Goal: Book appointment/travel/reservation

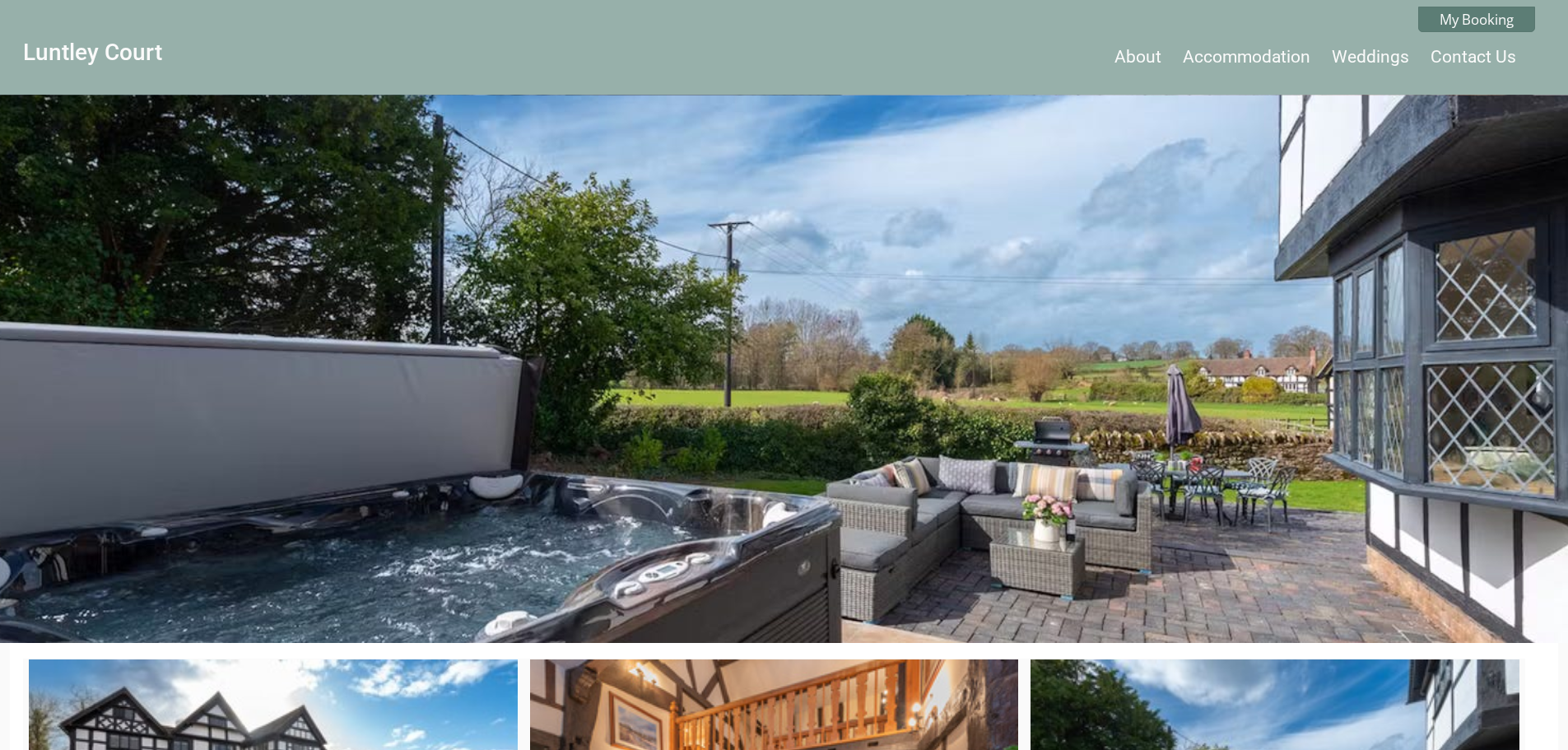
drag, startPoint x: 1049, startPoint y: 449, endPoint x: 872, endPoint y: 329, distance: 213.8
click at [872, 329] on div at bounding box center [784, 369] width 1568 height 549
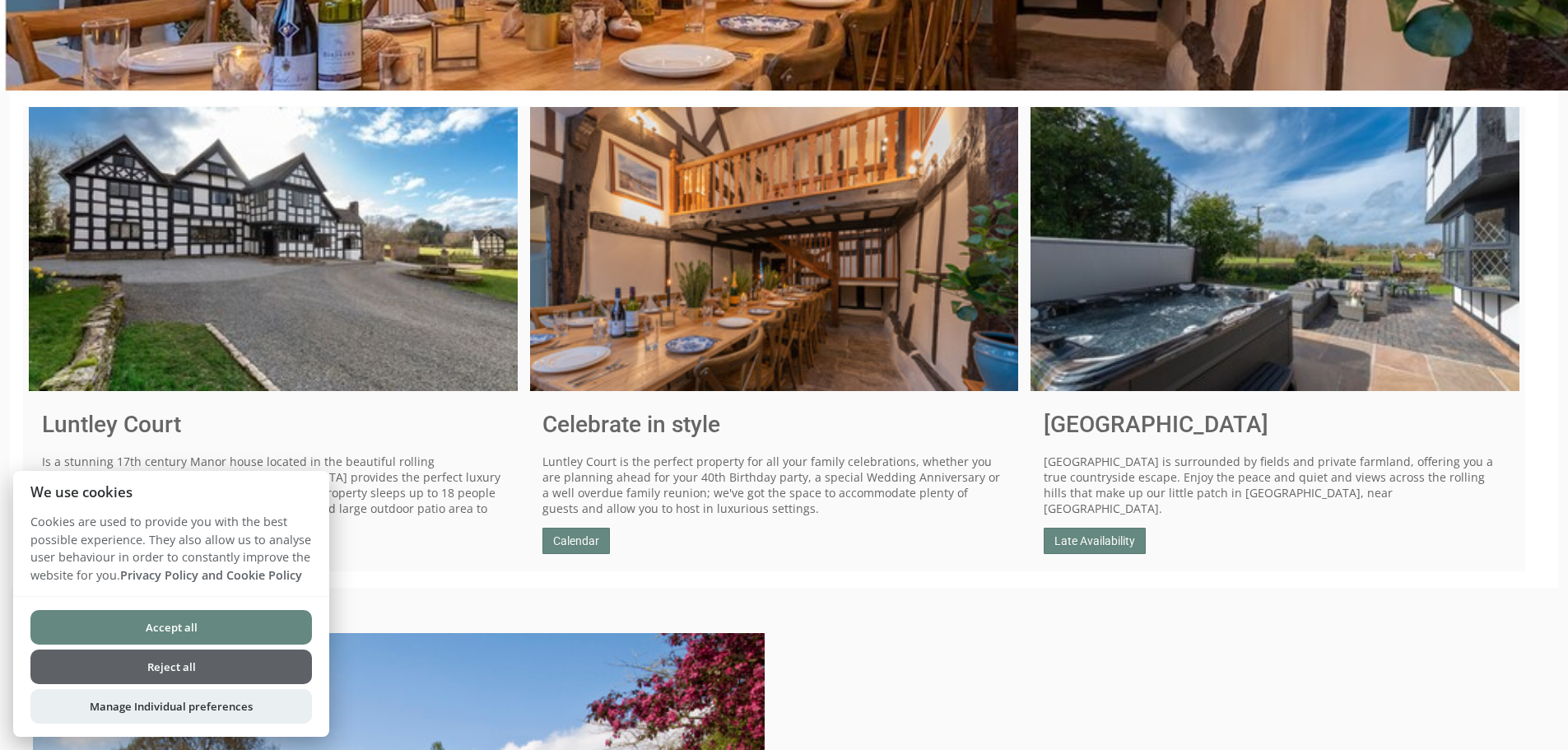
scroll to position [576, 0]
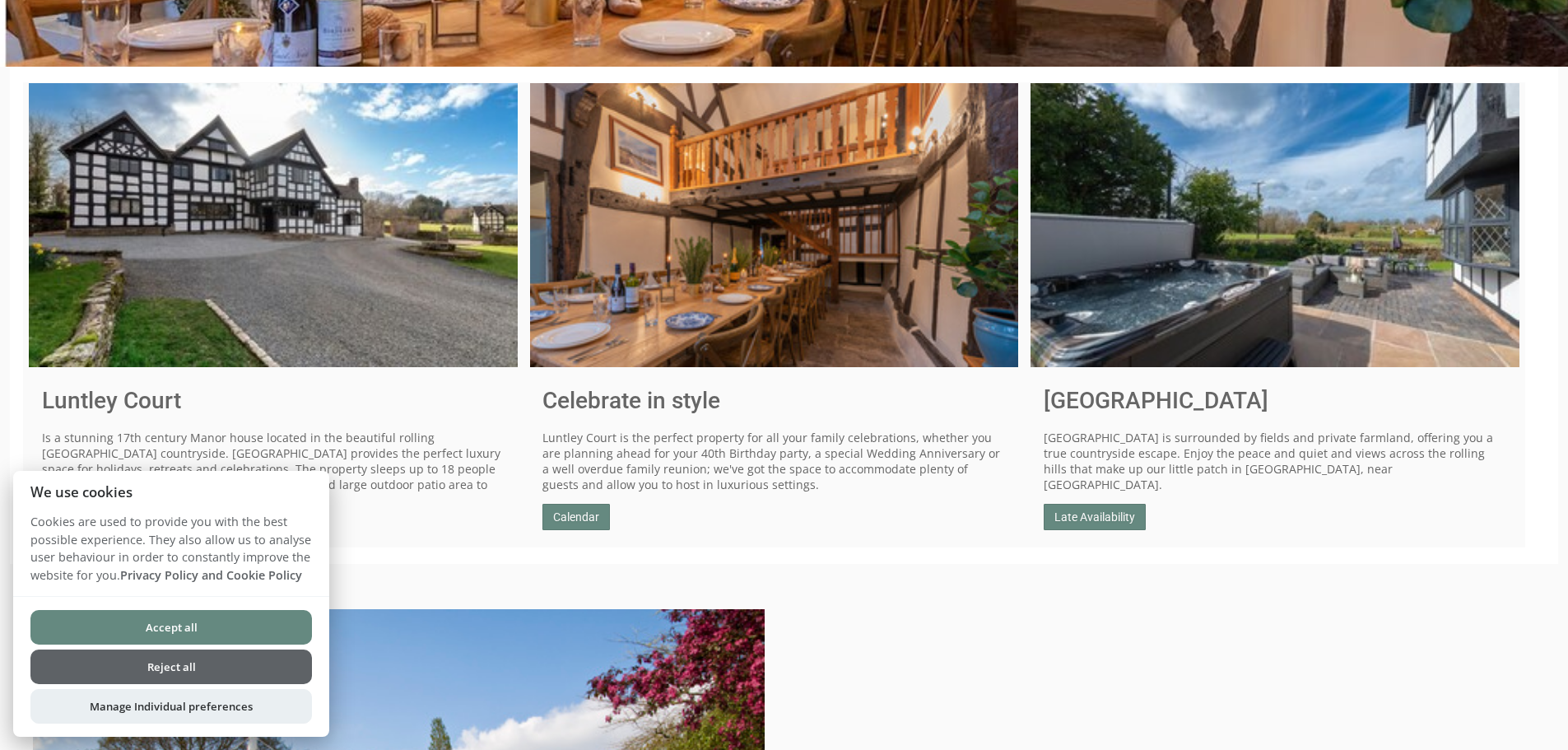
click at [222, 661] on button "Reject all" at bounding box center [171, 666] width 282 height 35
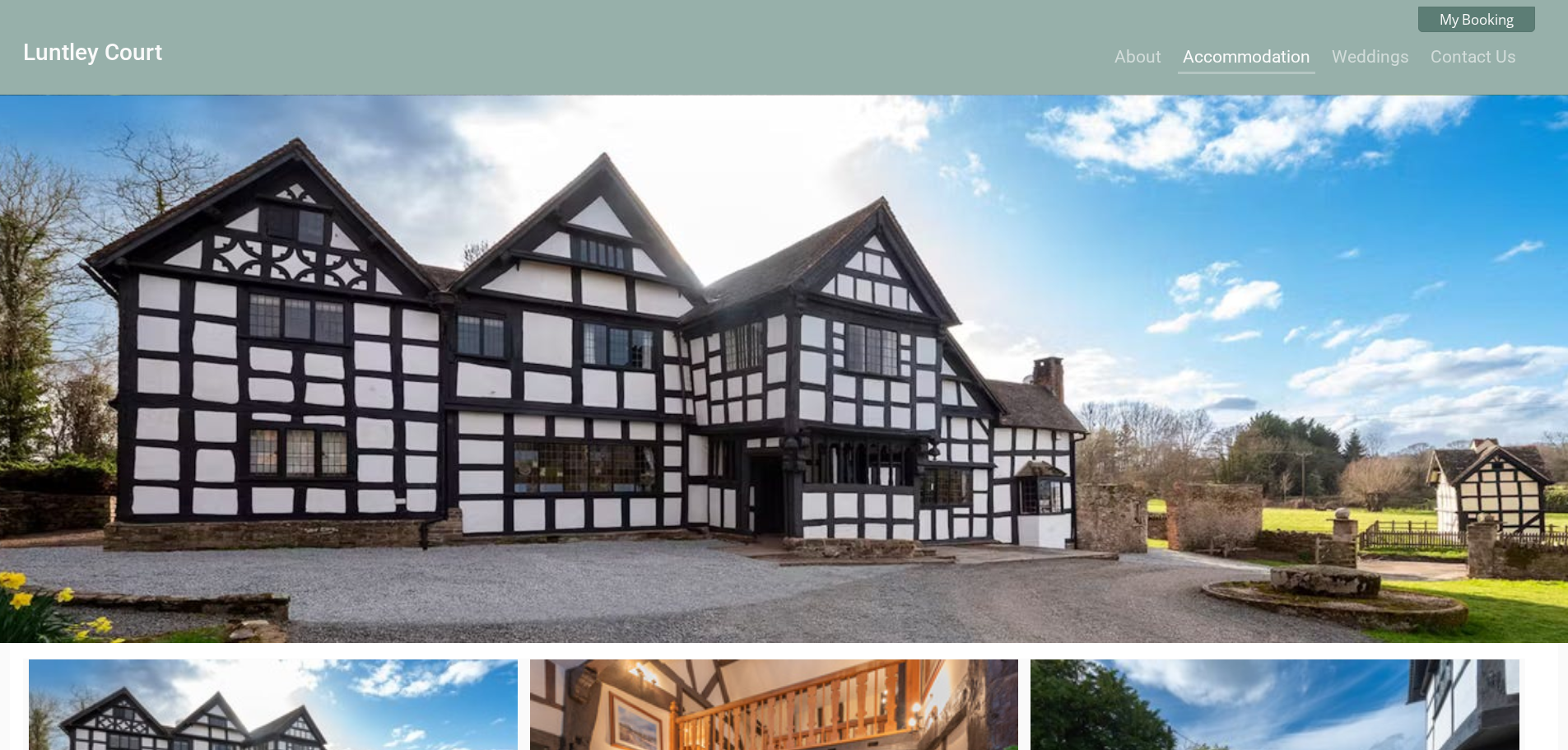
click at [1245, 54] on link "Accommodation" at bounding box center [1246, 56] width 127 height 20
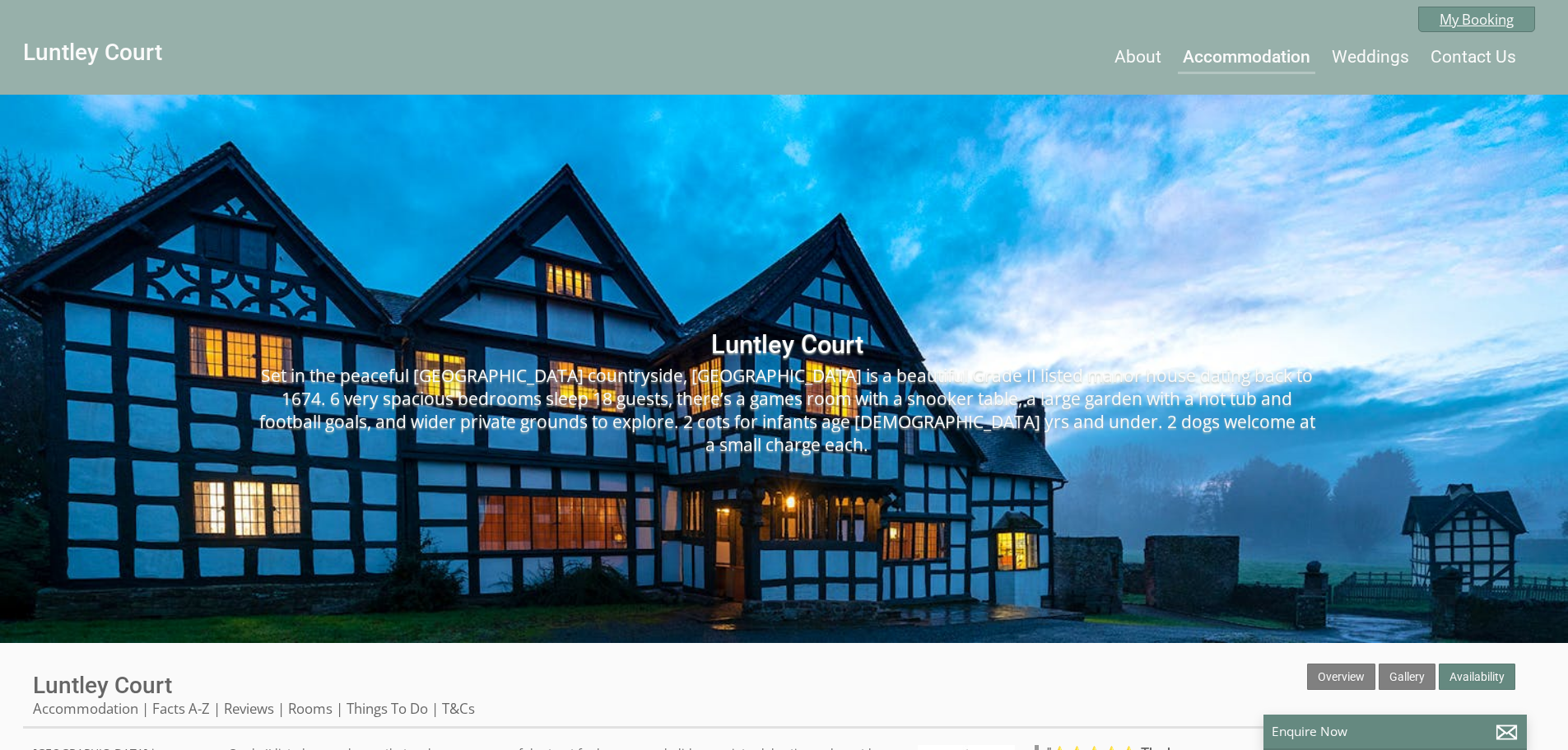
click at [1509, 15] on link "My Booking" at bounding box center [1477, 20] width 117 height 25
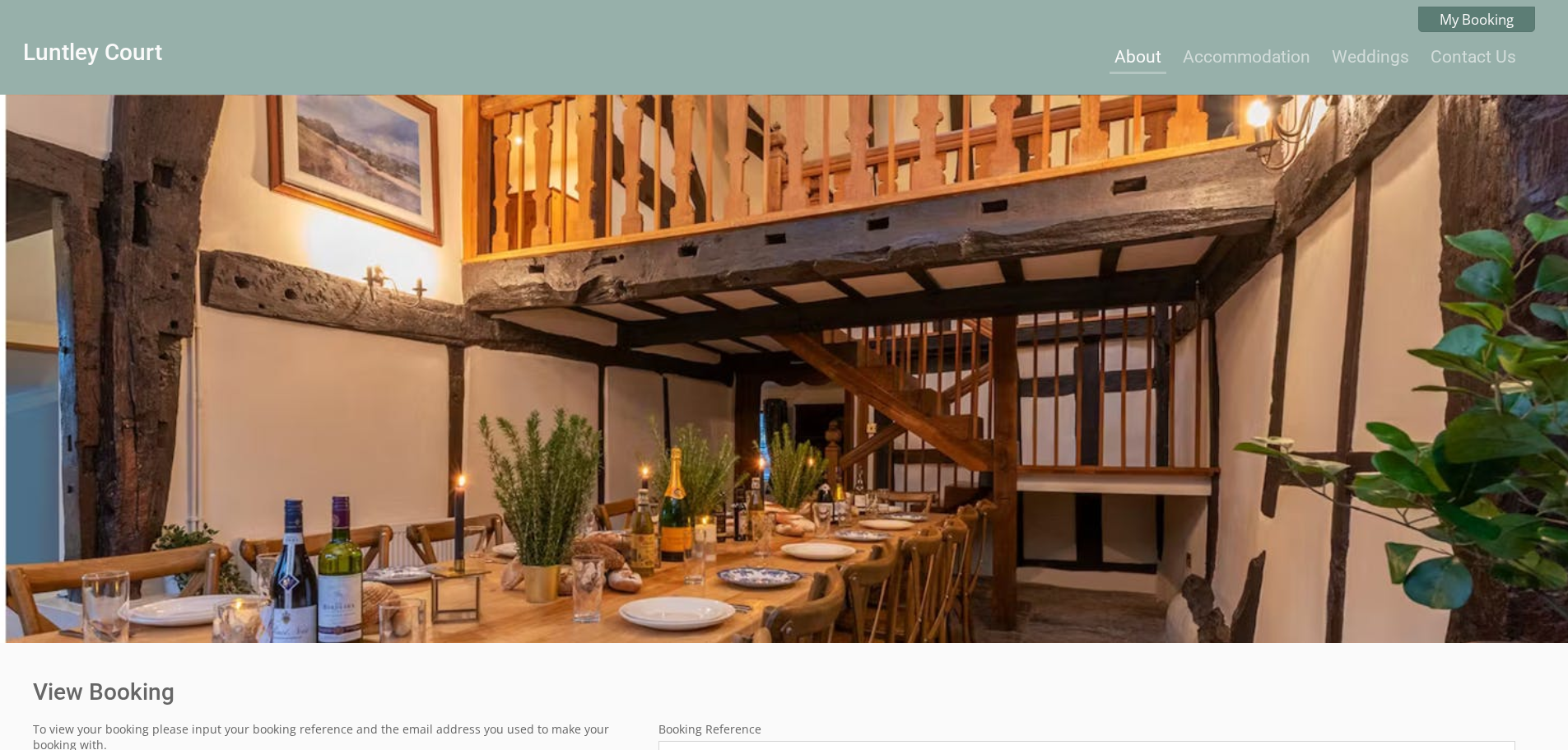
click at [1154, 56] on link "About" at bounding box center [1138, 56] width 47 height 20
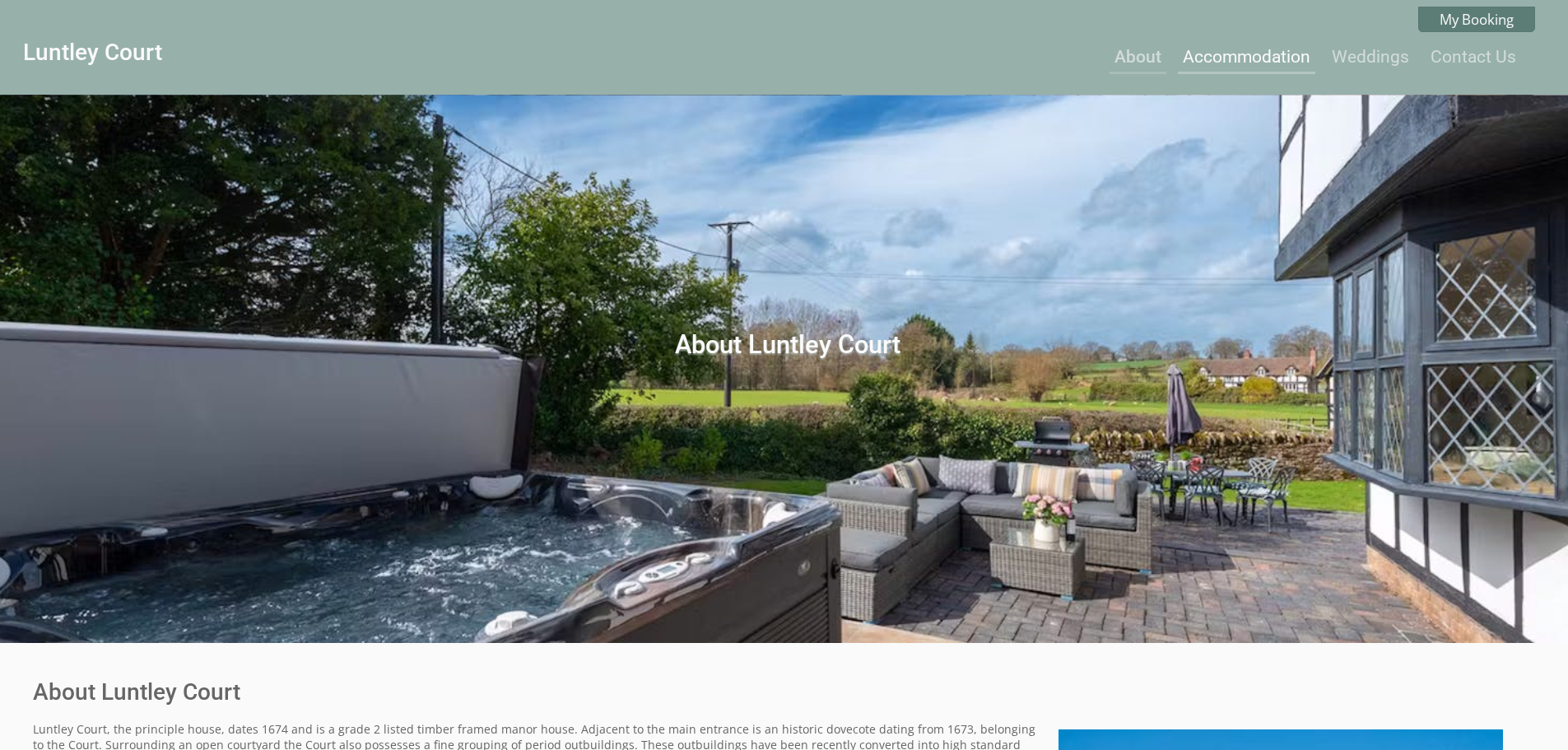
click at [1248, 55] on link "Accommodation" at bounding box center [1246, 56] width 127 height 20
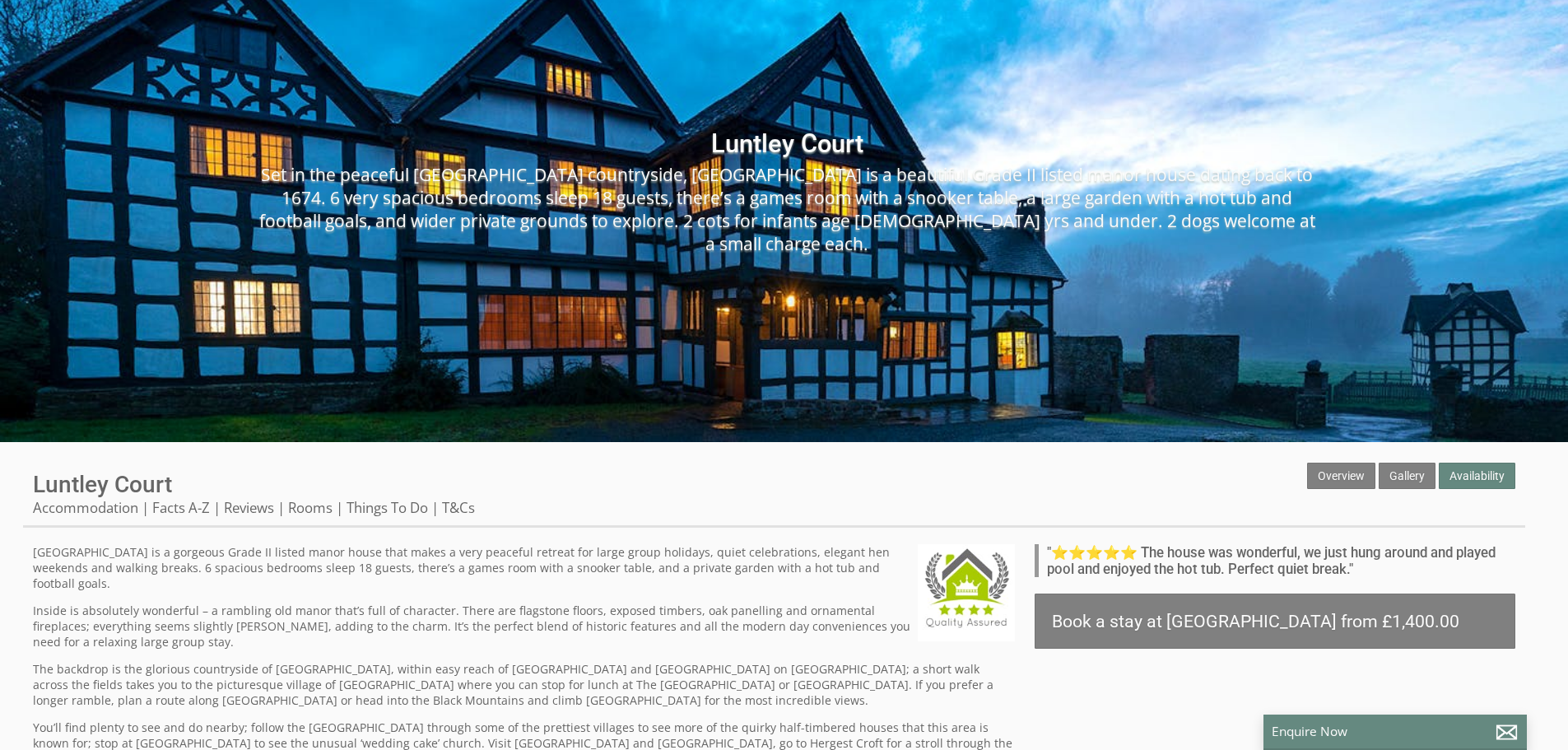
scroll to position [247, 0]
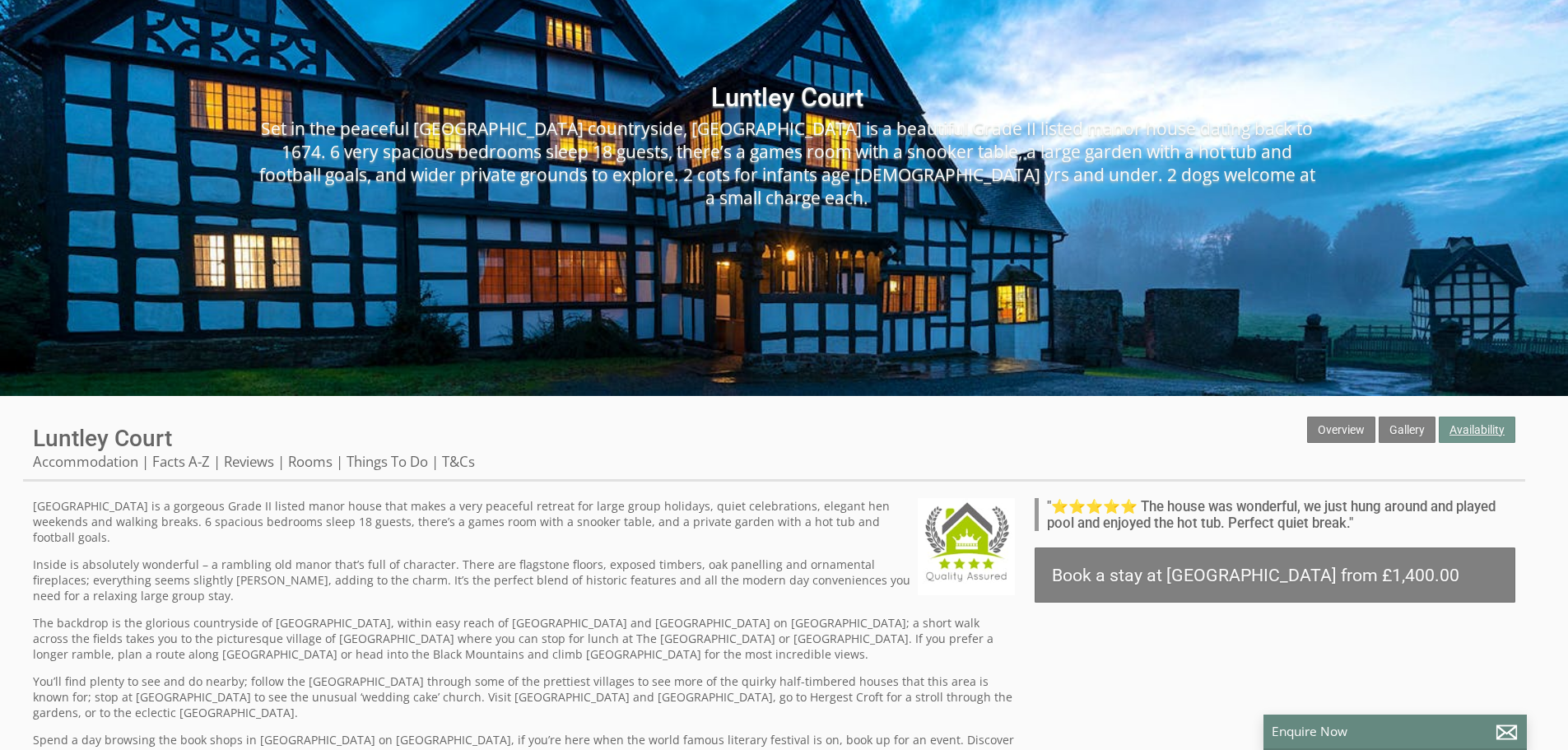
click at [1464, 423] on link "Availability" at bounding box center [1477, 429] width 76 height 26
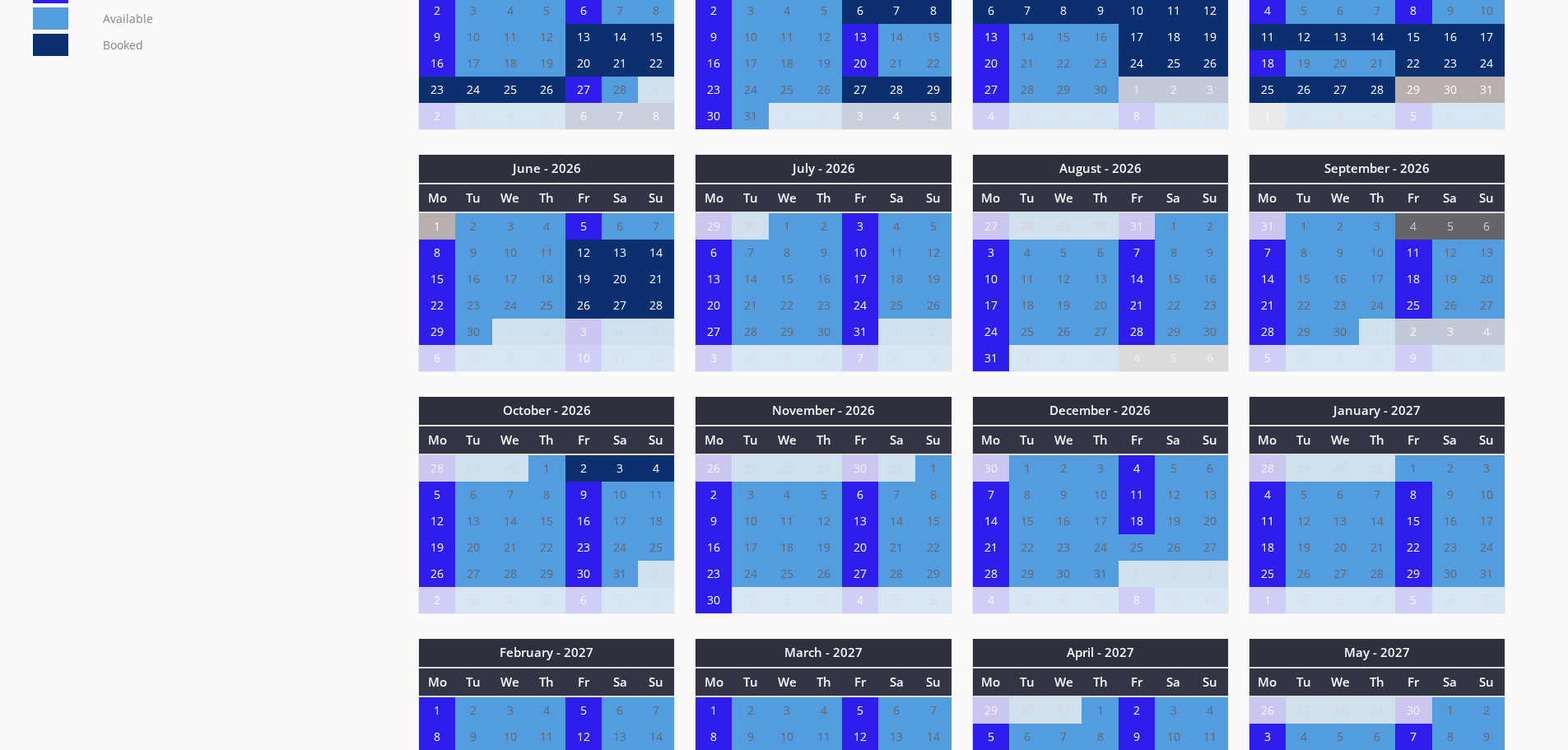
scroll to position [1070, 0]
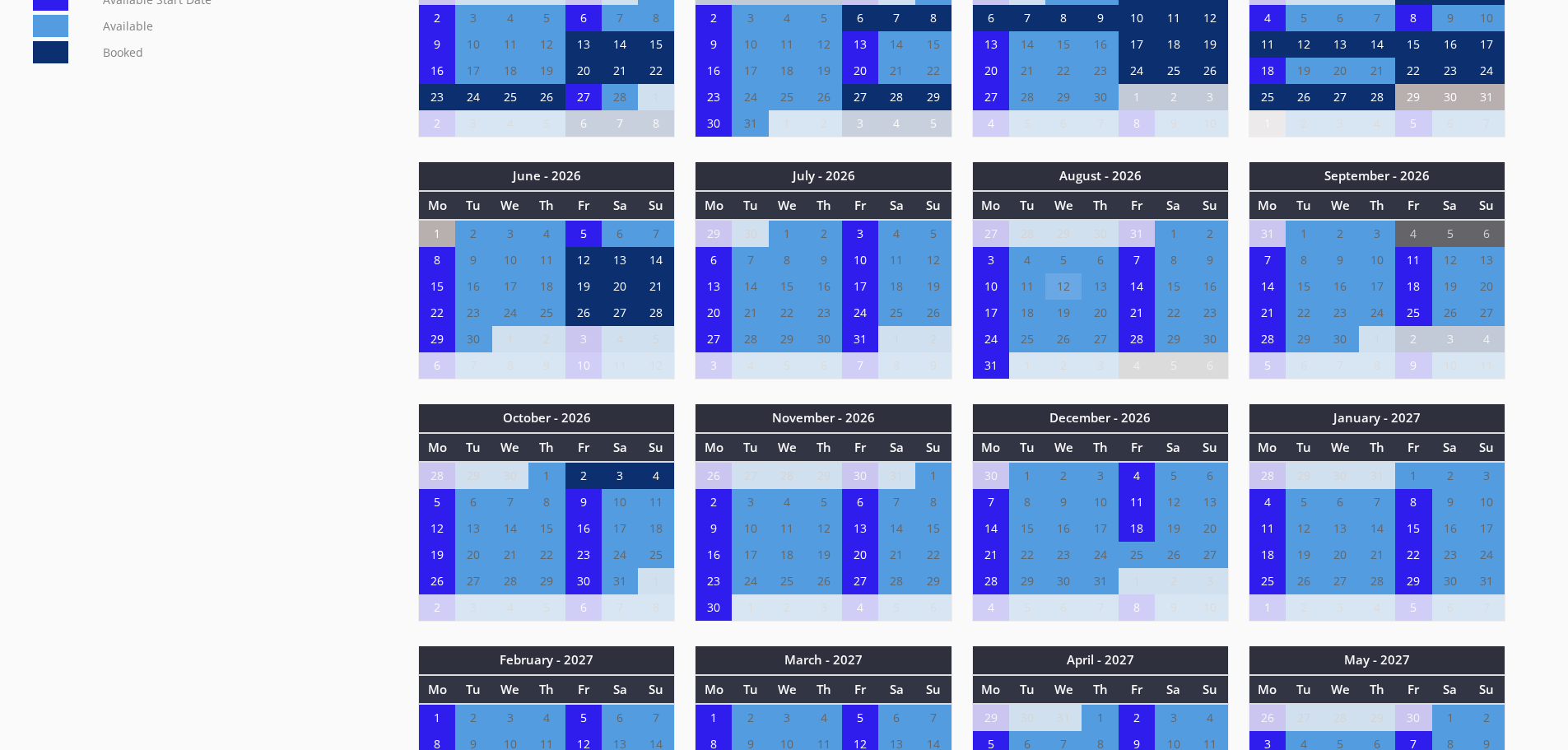
click at [1072, 288] on td "12" at bounding box center [1063, 286] width 36 height 26
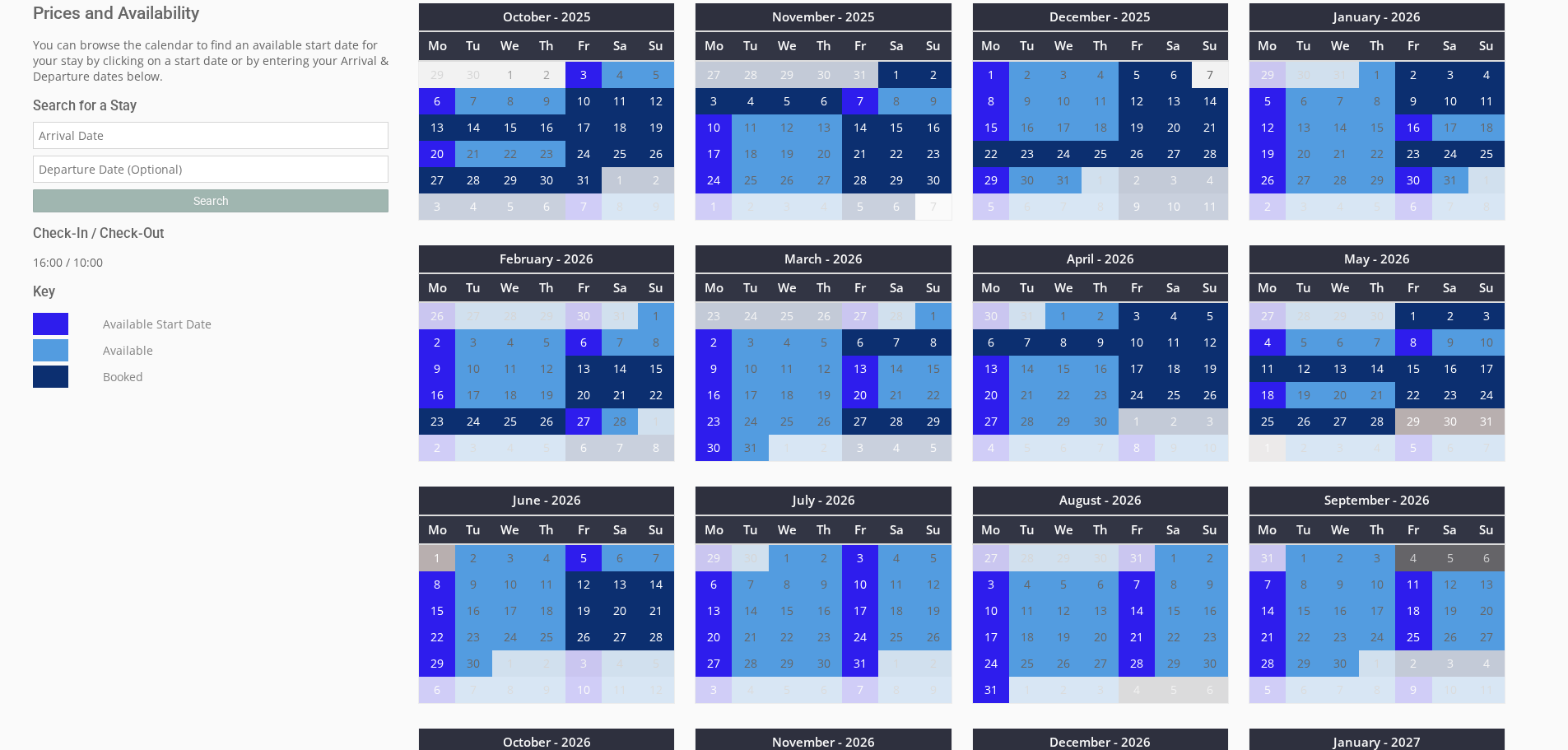
scroll to position [741, 0]
